Goal: Information Seeking & Learning: Check status

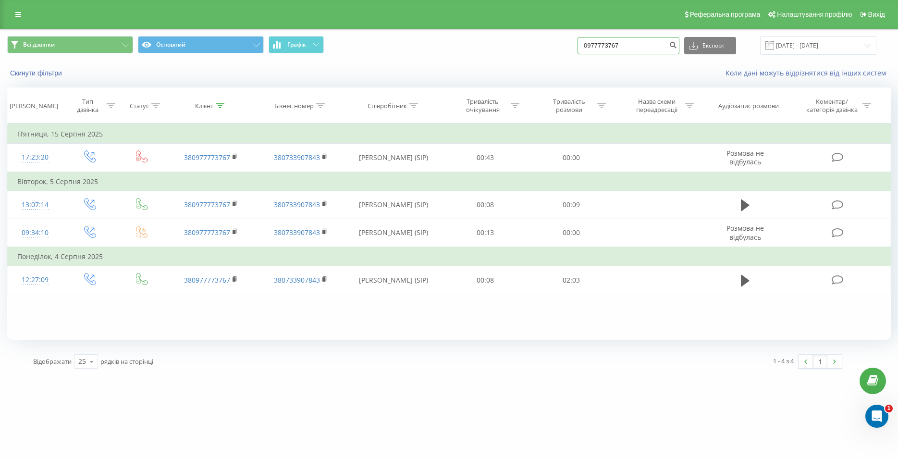
drag, startPoint x: 632, startPoint y: 48, endPoint x: 571, endPoint y: 44, distance: 61.2
click at [577, 44] on input "0977773767" at bounding box center [628, 45] width 102 height 17
paste input "097 738 43 54"
type input "097 738 43 54"
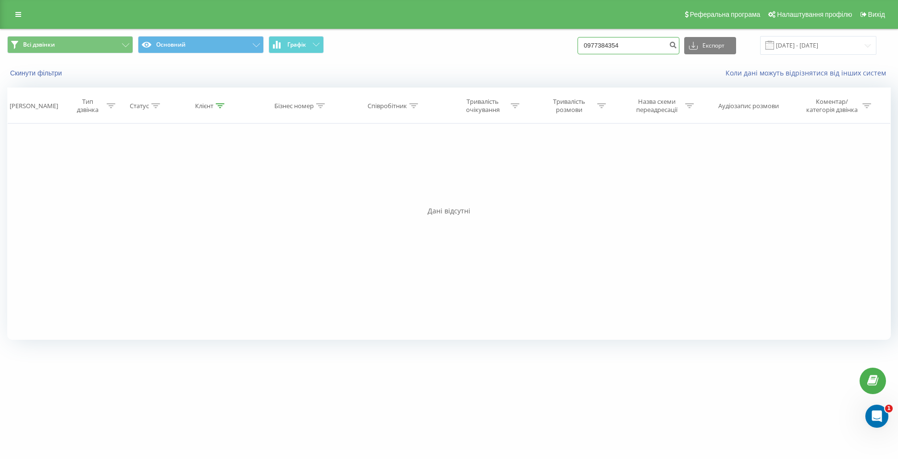
drag, startPoint x: 598, startPoint y: 44, endPoint x: 588, endPoint y: 44, distance: 9.1
click at [588, 44] on input "0977384354" at bounding box center [628, 45] width 102 height 17
paste input "095 475 01 91"
type input "095 475 01 91"
drag, startPoint x: 630, startPoint y: 44, endPoint x: 583, endPoint y: 43, distance: 46.6
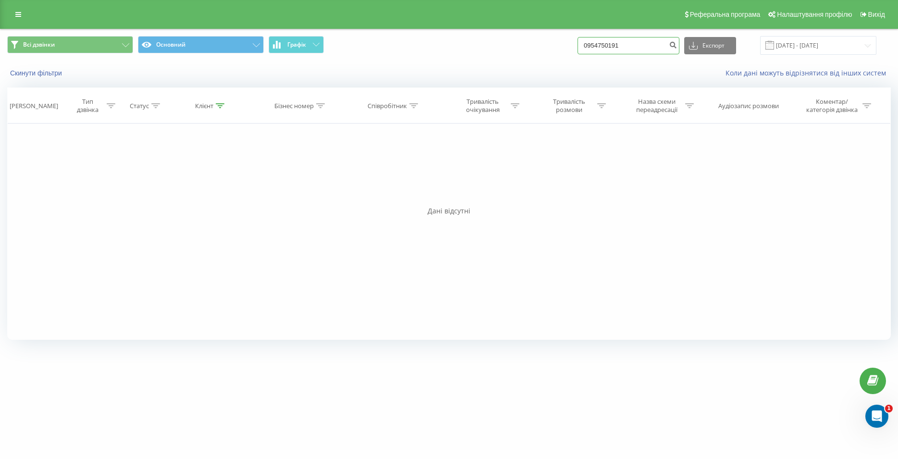
click at [583, 43] on input "0954750191" at bounding box center [628, 45] width 102 height 17
paste input "093 380 46 72"
type input "093 380 46 72"
drag, startPoint x: 649, startPoint y: 39, endPoint x: 578, endPoint y: 37, distance: 70.6
click at [578, 37] on input "0933804672" at bounding box center [628, 45] width 102 height 17
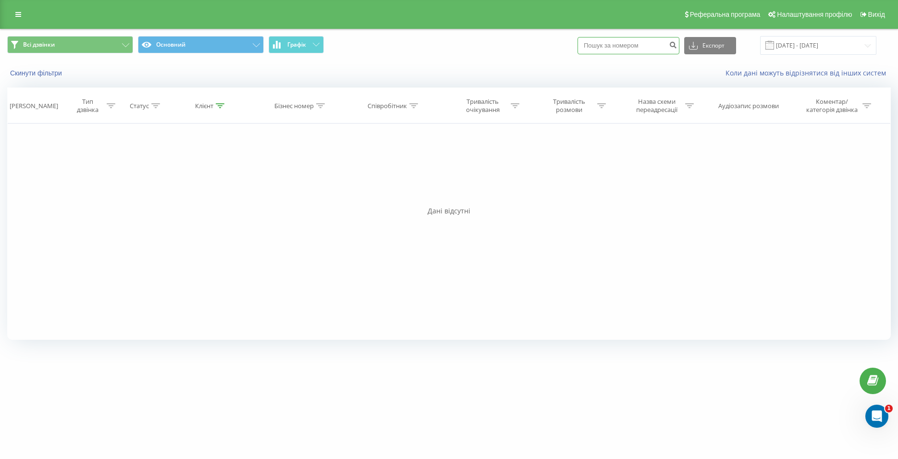
paste input "050 737 86 53"
type input "050 737 86 53"
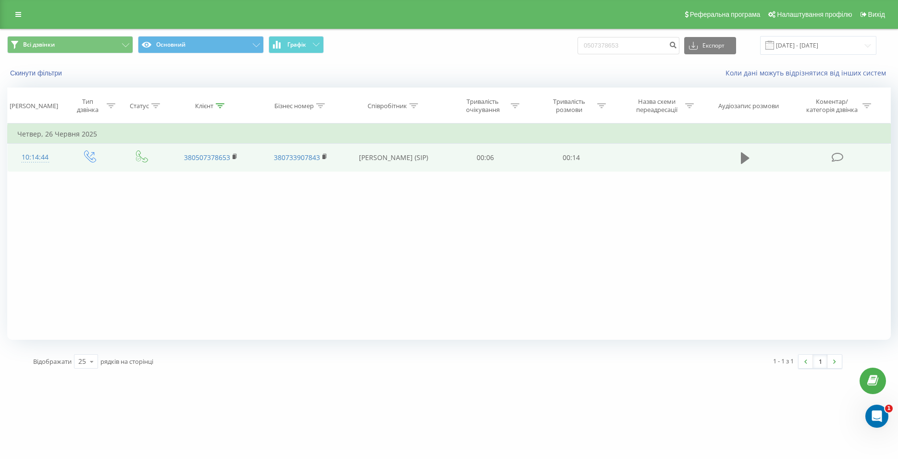
click at [743, 159] on icon at bounding box center [745, 158] width 9 height 12
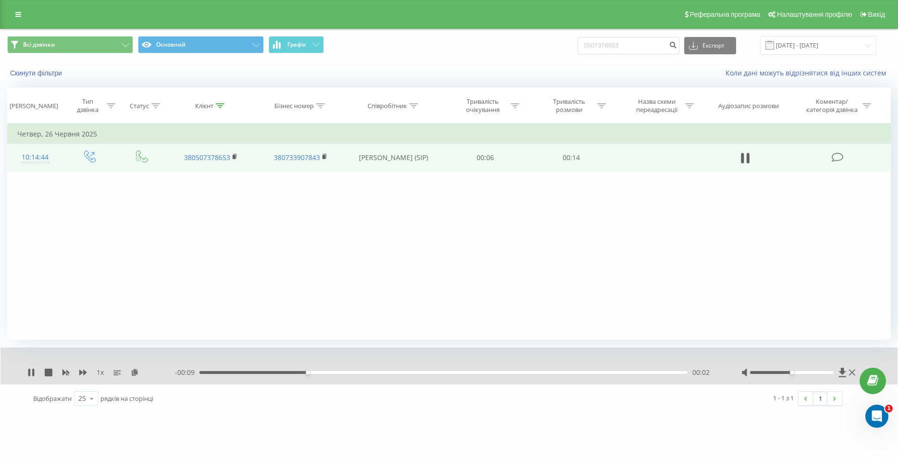
click at [568, 374] on div "00:02" at bounding box center [443, 372] width 488 height 3
click at [747, 156] on icon at bounding box center [745, 157] width 9 height 13
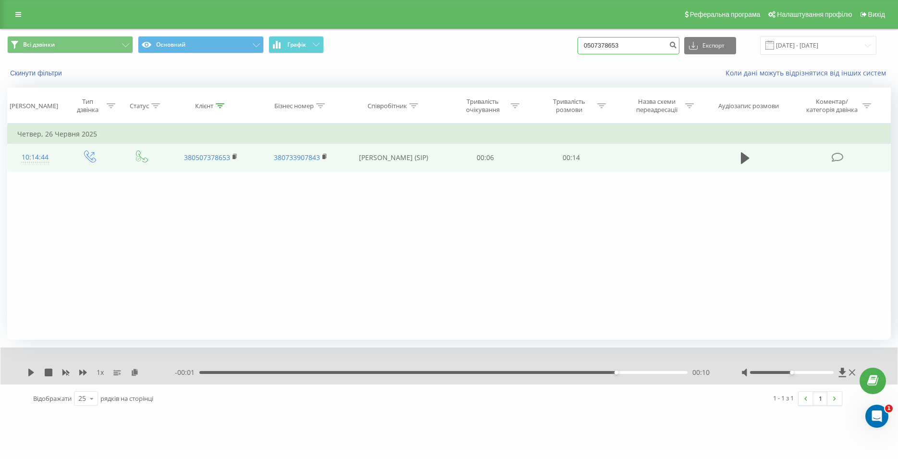
drag, startPoint x: 636, startPoint y: 50, endPoint x: 593, endPoint y: 46, distance: 43.5
click at [593, 46] on input "0507378653" at bounding box center [628, 45] width 102 height 17
paste input "068 886 87 10"
type input "068 886 87 10"
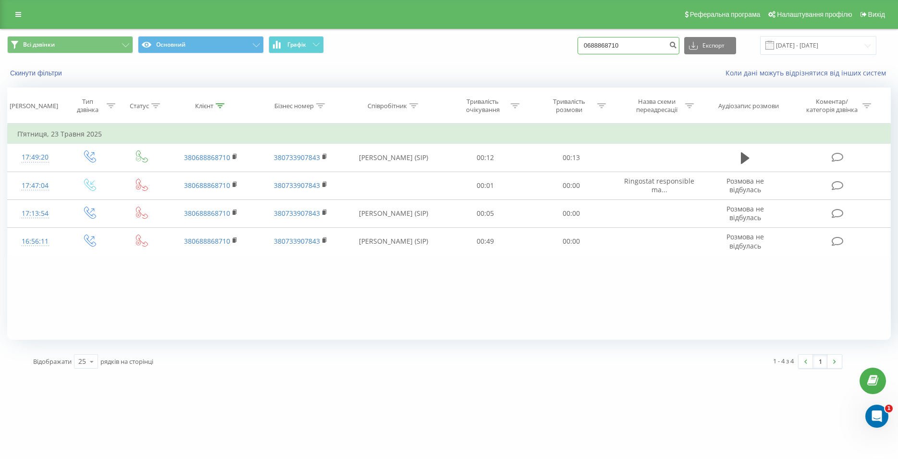
drag, startPoint x: 629, startPoint y: 43, endPoint x: 555, endPoint y: 46, distance: 74.0
click at [577, 46] on input "0688868710" at bounding box center [628, 45] width 102 height 17
paste input "095 783 90 43"
type input "095 783 90 43"
